Goal: Information Seeking & Learning: Learn about a topic

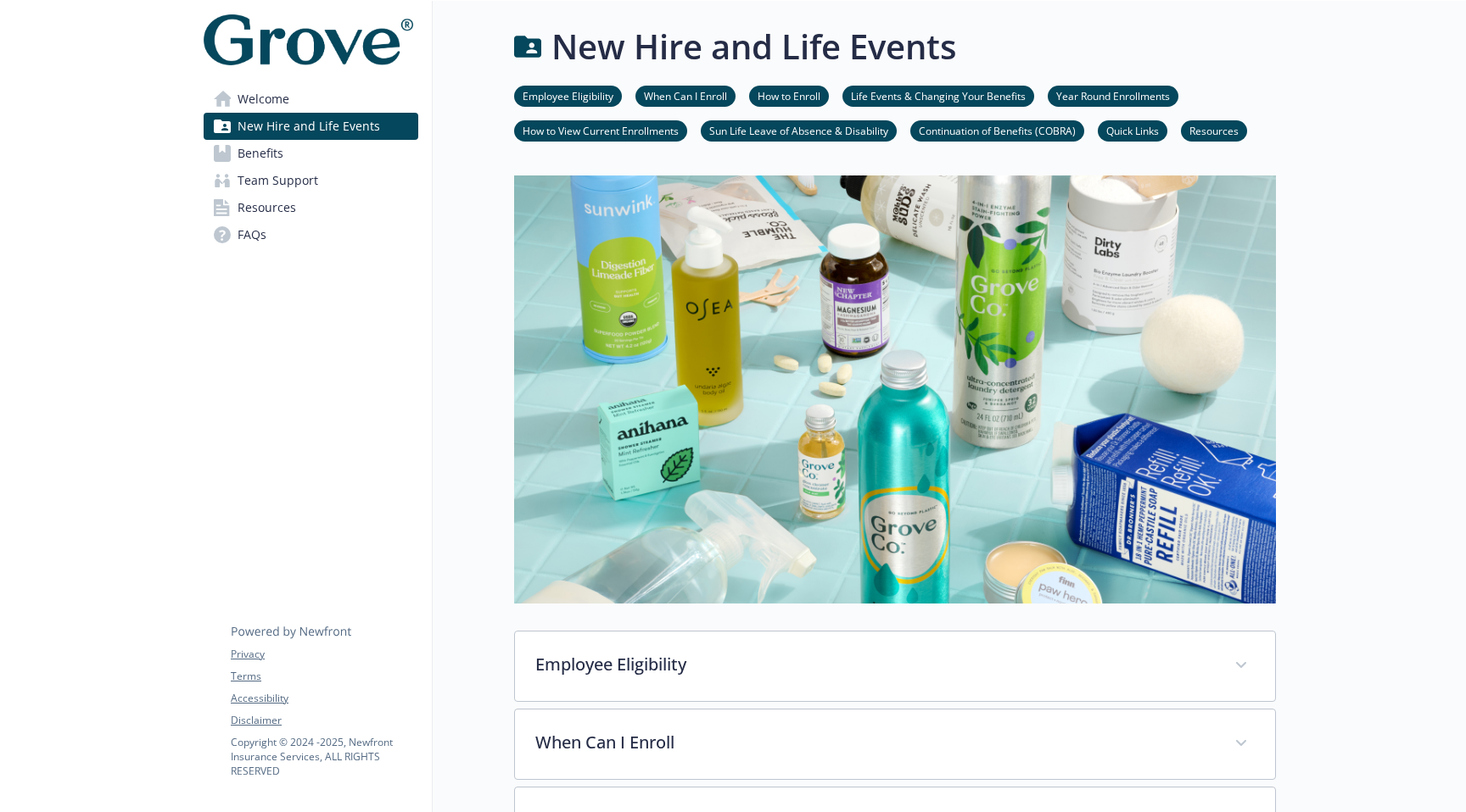
click at [1144, 138] on link "Quick Links" at bounding box center [1132, 130] width 69 height 16
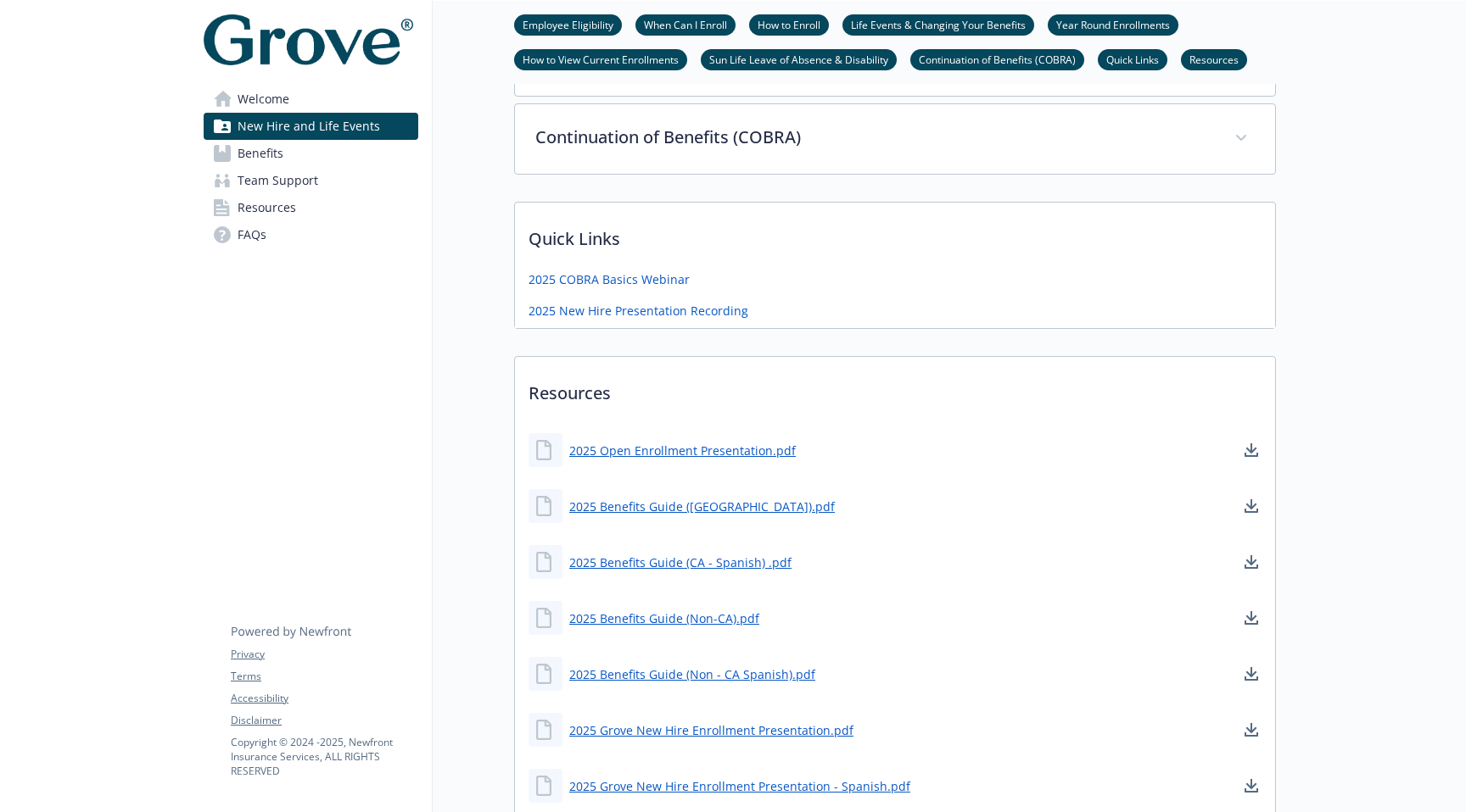
scroll to position [1035, 0]
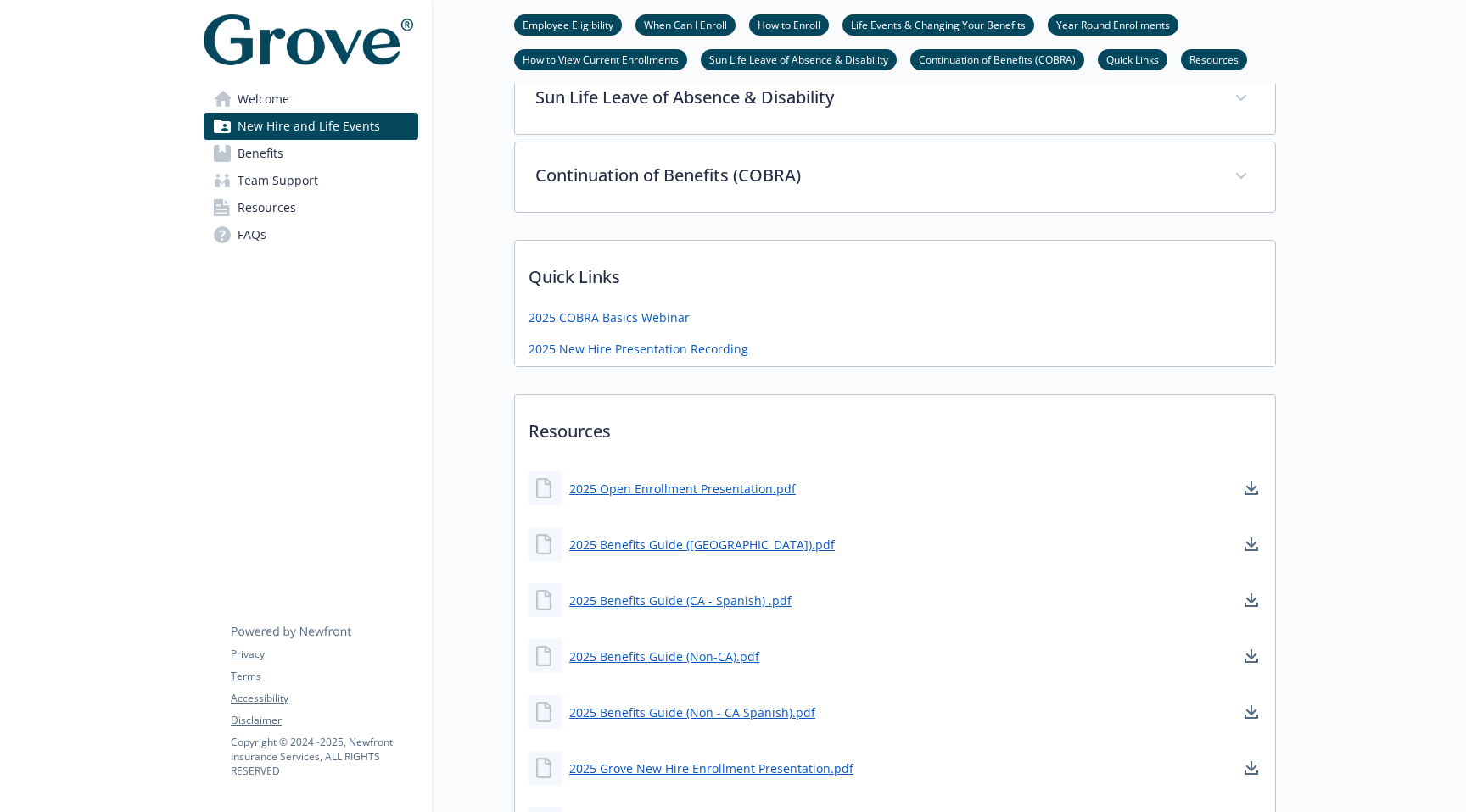
click at [321, 108] on link "Welcome" at bounding box center [311, 99] width 215 height 27
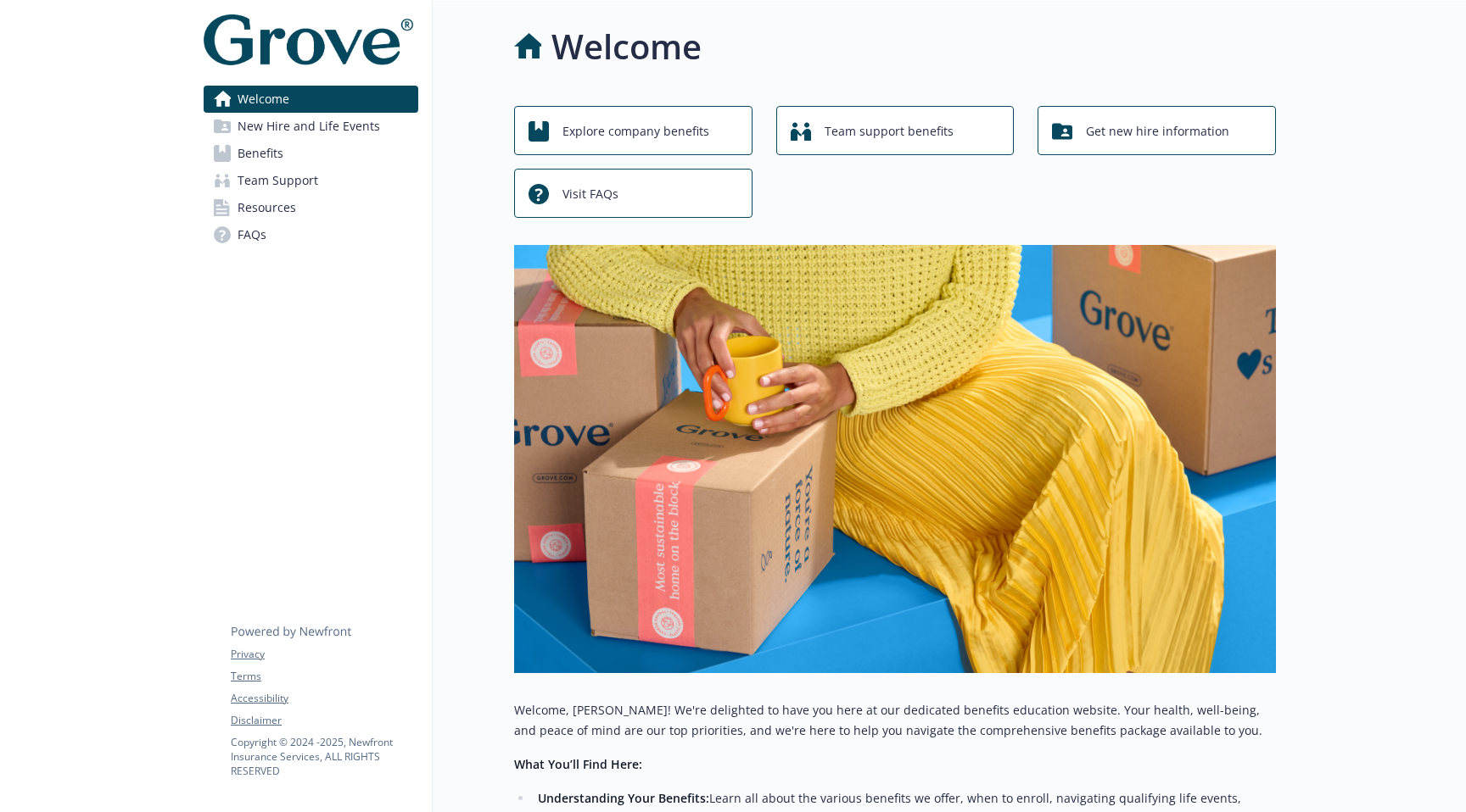
click at [280, 189] on span "Team Support" at bounding box center [277, 180] width 81 height 27
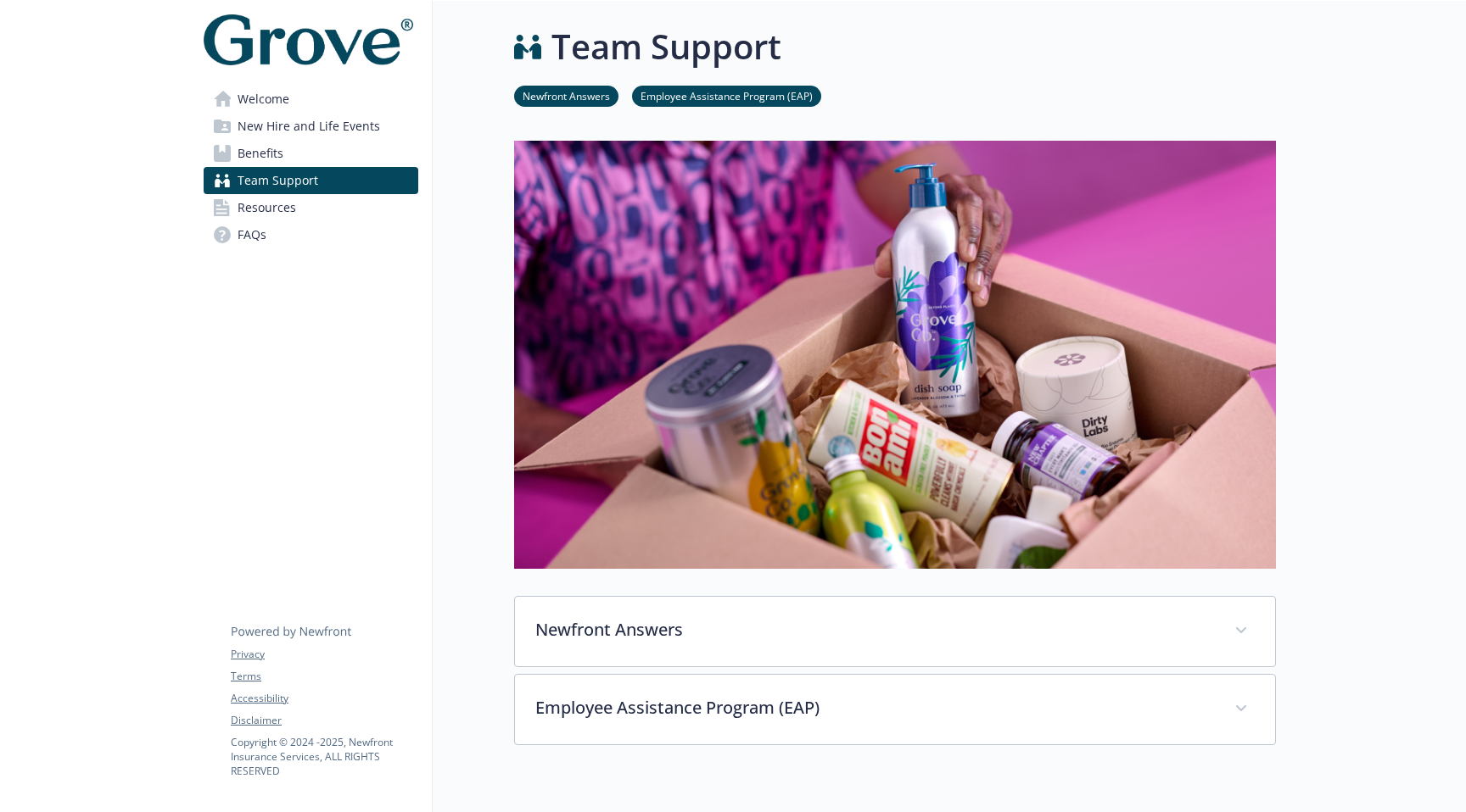
click at [277, 203] on span "Resources" at bounding box center [267, 207] width 59 height 27
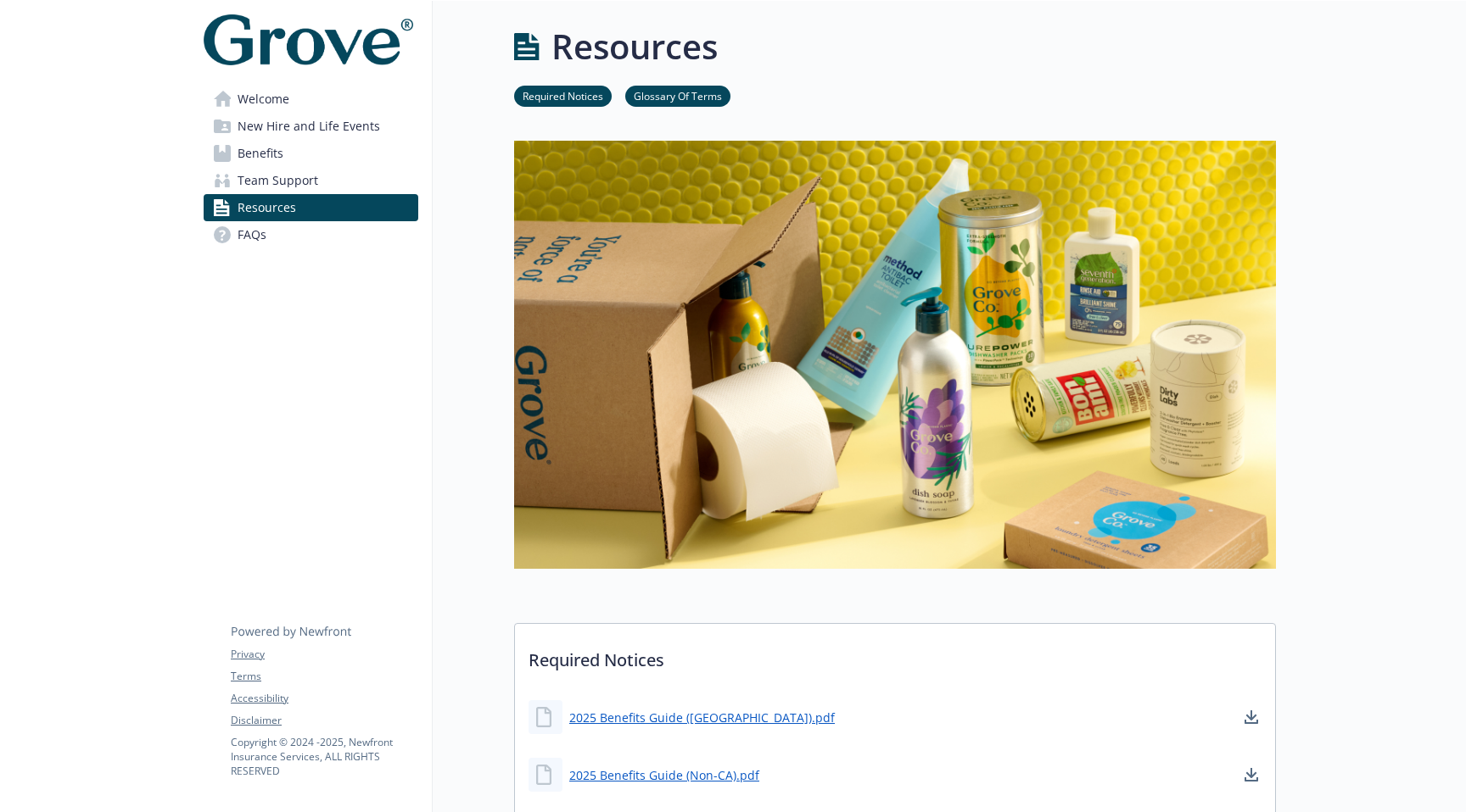
click at [280, 235] on link "FAQs" at bounding box center [311, 235] width 215 height 27
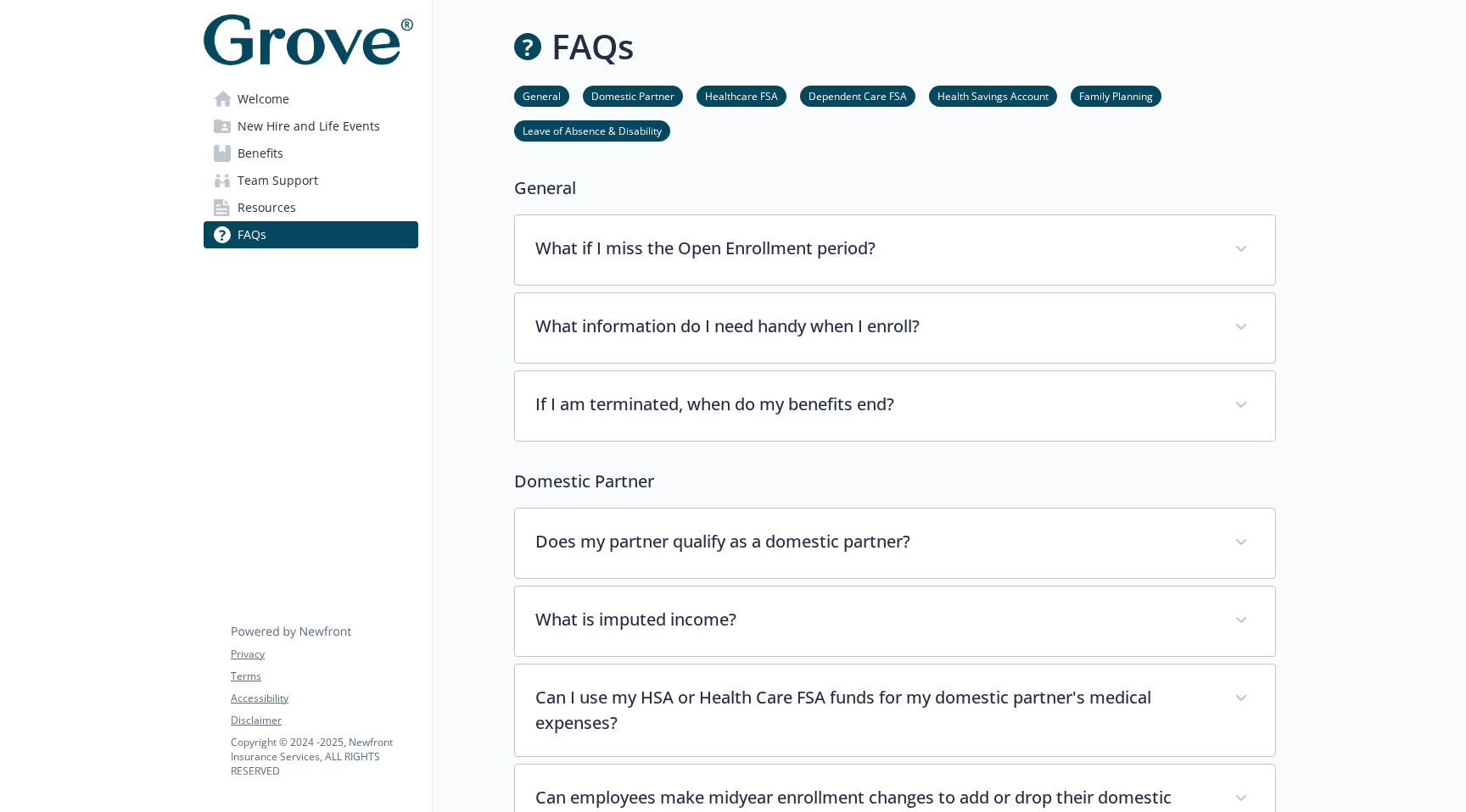
click at [564, 86] on li "General" at bounding box center [542, 96] width 55 height 21
click at [559, 101] on link "General" at bounding box center [542, 95] width 55 height 16
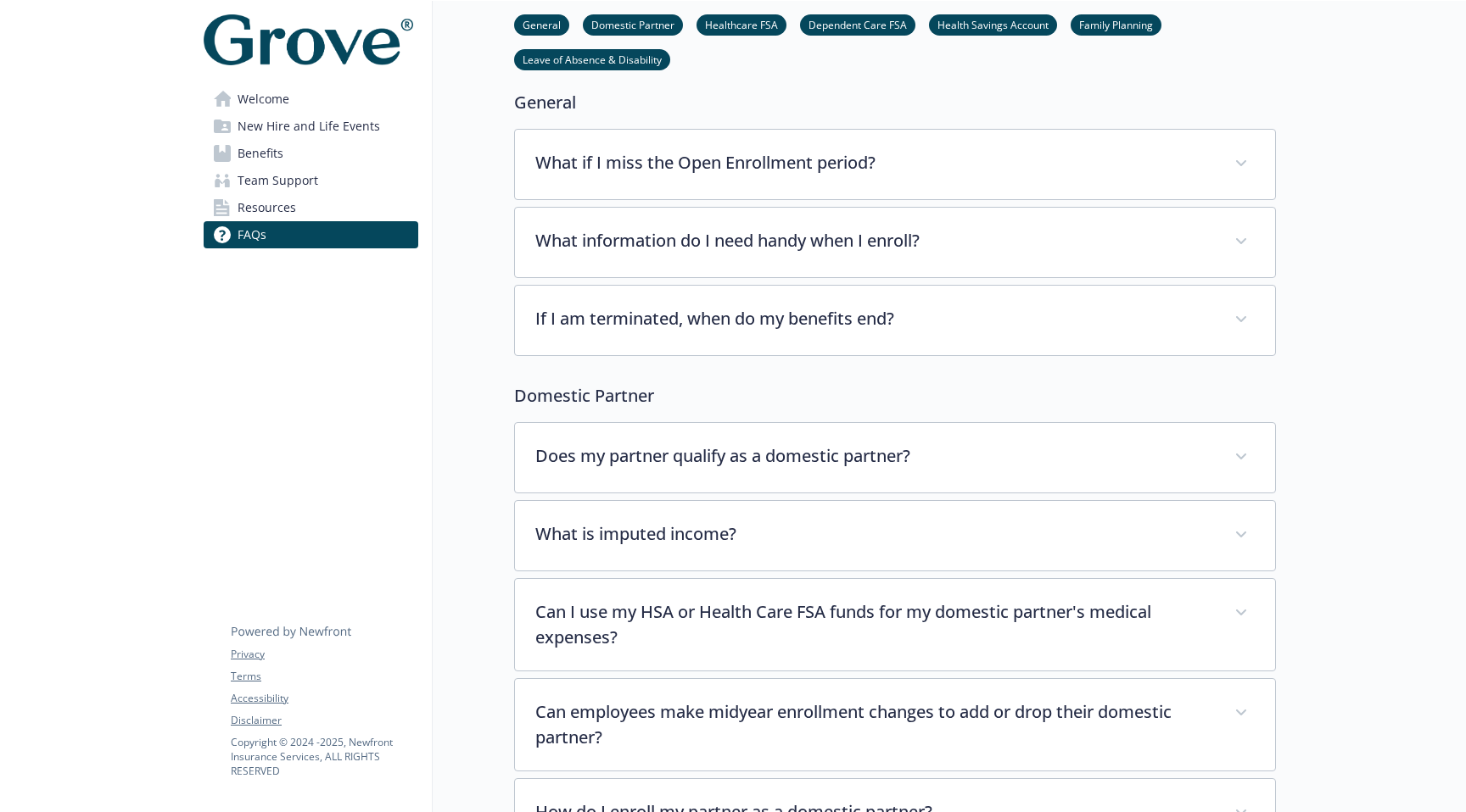
scroll to position [88, 0]
